Goal: Task Accomplishment & Management: Manage account settings

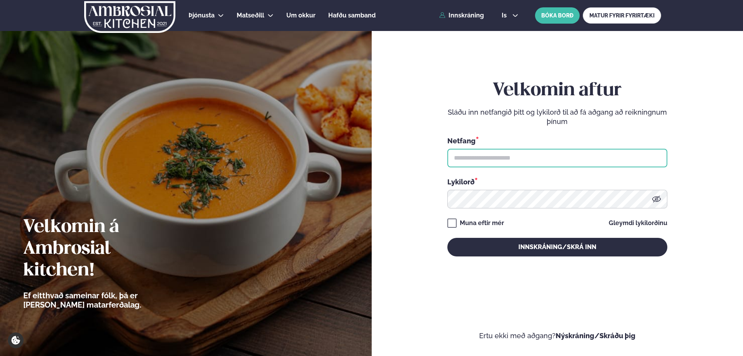
click at [470, 161] on input "text" at bounding box center [557, 158] width 220 height 19
type input "**********"
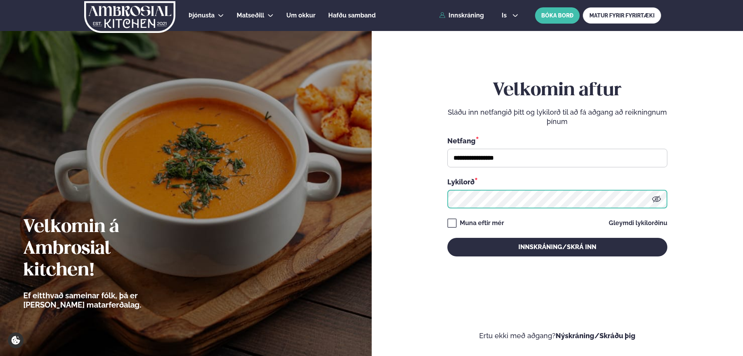
click at [447, 238] on button "Innskráning/Skrá inn" at bounding box center [557, 247] width 220 height 19
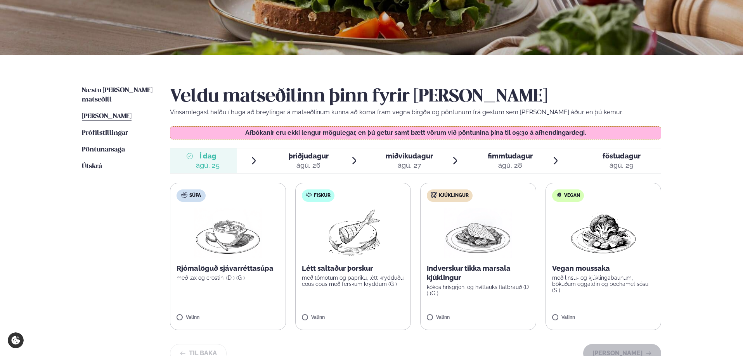
scroll to position [155, 0]
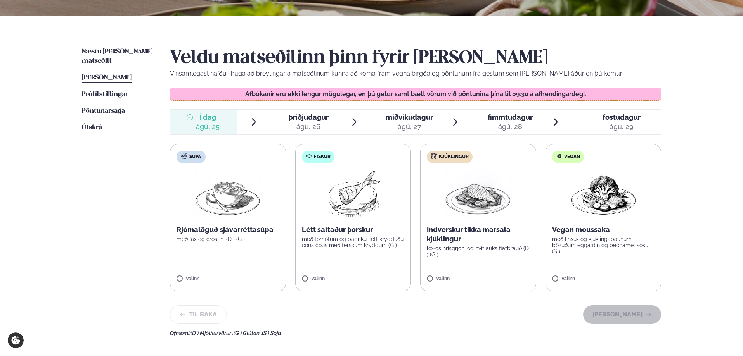
click at [302, 118] on span "þriðjudagur" at bounding box center [309, 117] width 40 height 8
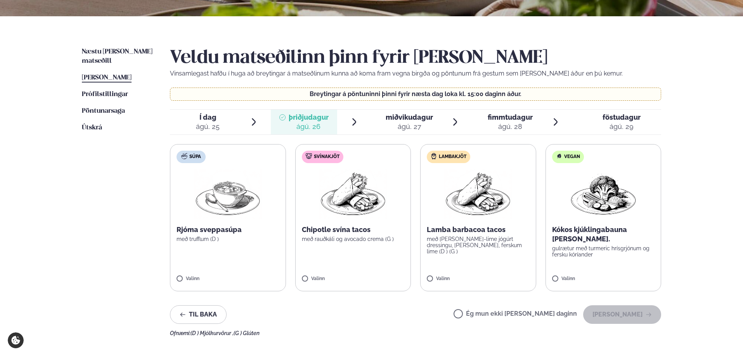
click at [397, 126] on div "ágú. 27" at bounding box center [409, 126] width 47 height 9
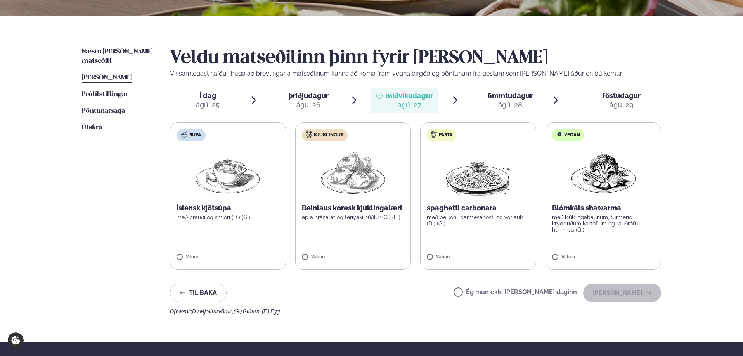
click at [493, 94] on span "fimmtudagur" at bounding box center [509, 96] width 45 height 8
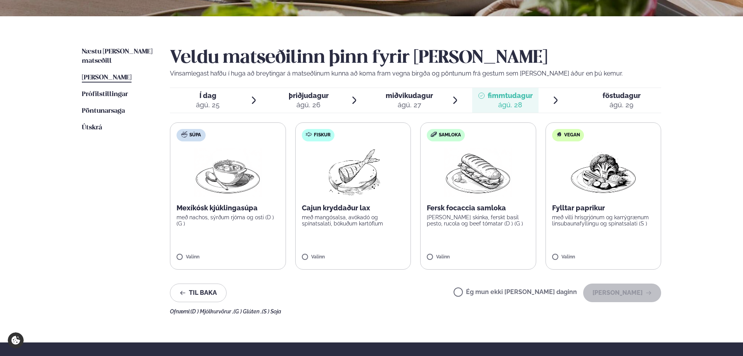
click at [627, 100] on div "ágú. 29" at bounding box center [621, 104] width 38 height 9
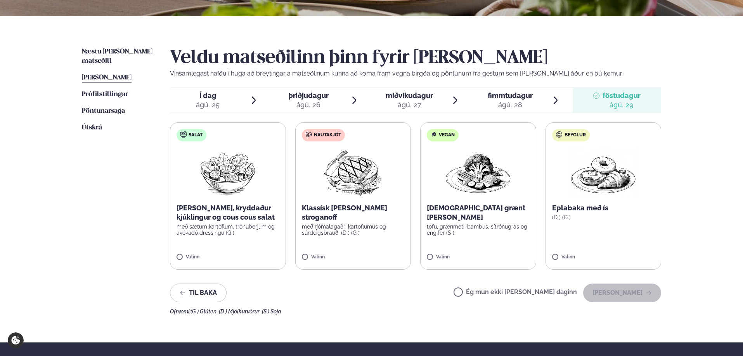
click at [205, 92] on span "Í dag" at bounding box center [208, 95] width 24 height 9
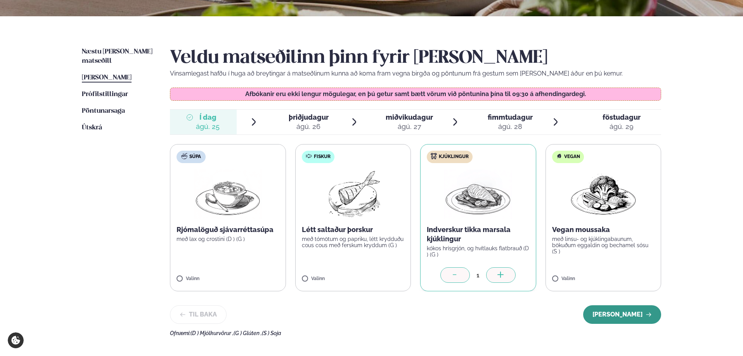
click at [640, 316] on button "[PERSON_NAME]" at bounding box center [622, 315] width 78 height 19
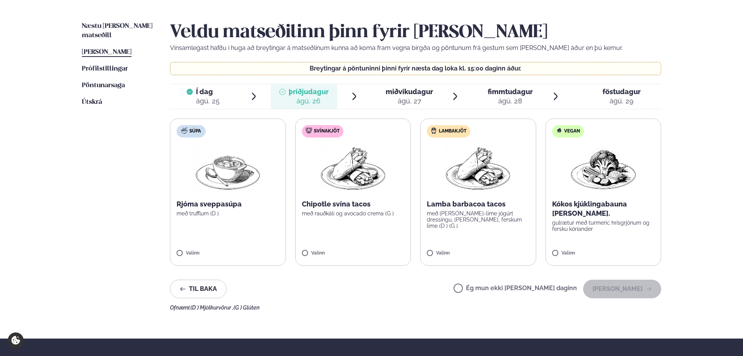
scroll to position [194, 0]
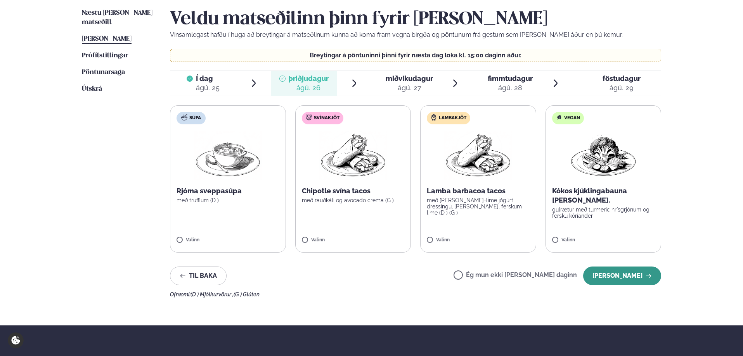
click at [622, 271] on button "[PERSON_NAME]" at bounding box center [622, 276] width 78 height 19
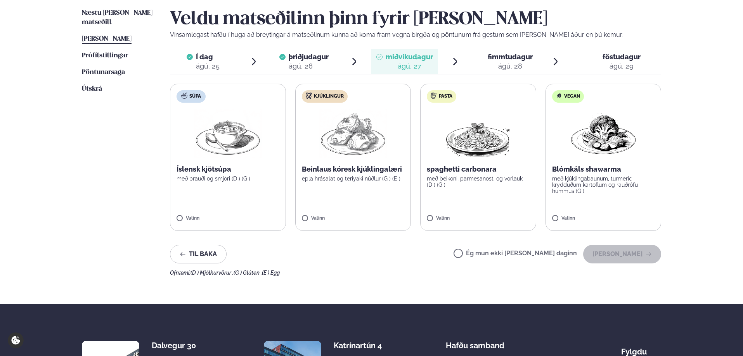
click at [484, 254] on label "Ég mun ekki [PERSON_NAME] daginn" at bounding box center [514, 255] width 123 height 8
click at [626, 258] on button "[PERSON_NAME]" at bounding box center [622, 254] width 78 height 19
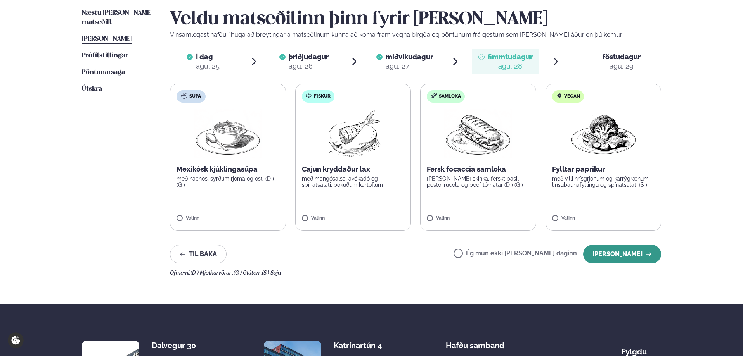
click at [640, 254] on button "[PERSON_NAME]" at bounding box center [622, 254] width 78 height 19
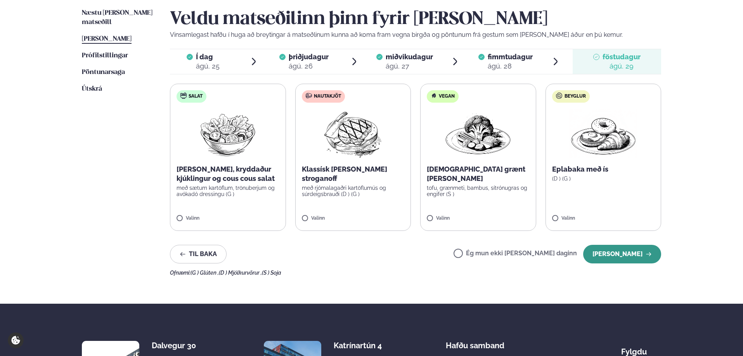
click at [626, 257] on button "[PERSON_NAME]" at bounding box center [622, 254] width 78 height 19
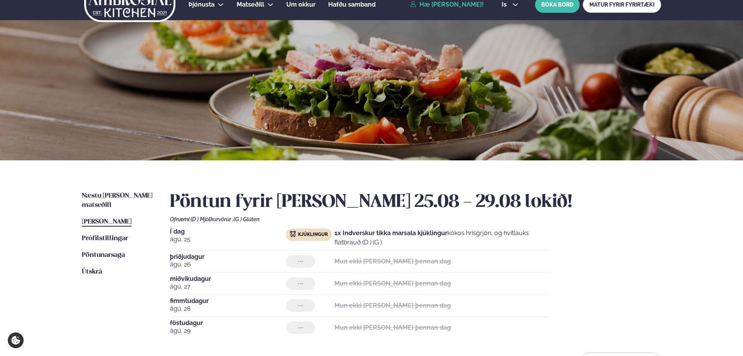
scroll to position [0, 0]
